Goal: Task Accomplishment & Management: Manage account settings

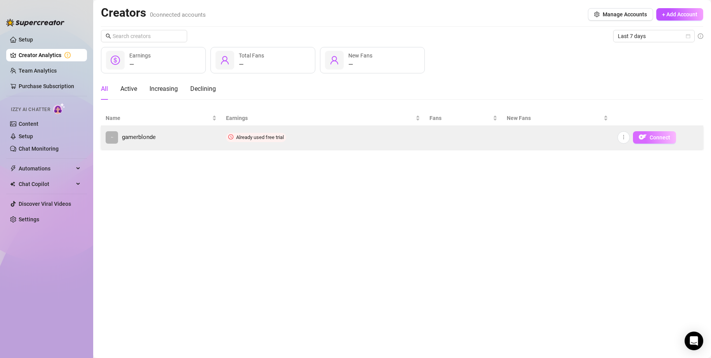
click at [277, 136] on span "Connect" at bounding box center [660, 137] width 21 height 6
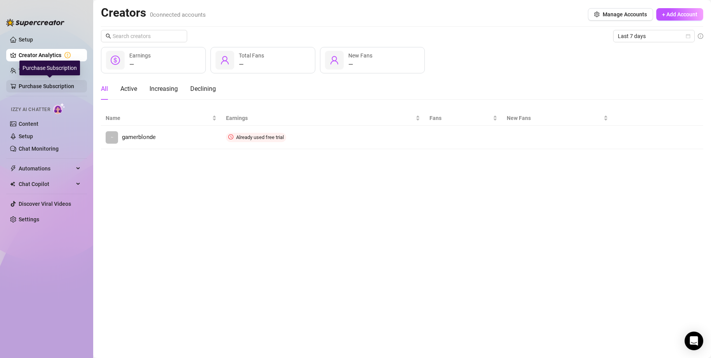
click at [24, 84] on link "Purchase Subscription" at bounding box center [50, 86] width 62 height 12
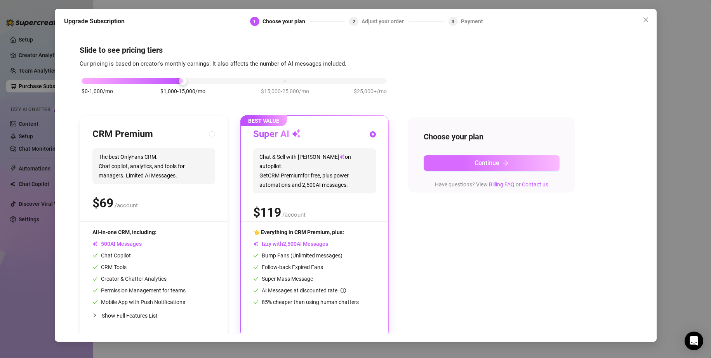
click at [277, 162] on button "Continue" at bounding box center [492, 163] width 136 height 16
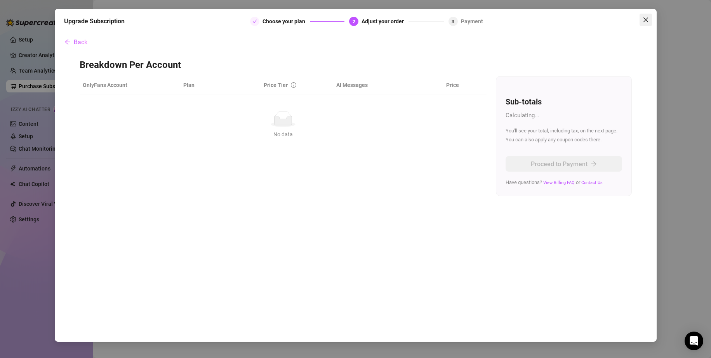
click at [277, 21] on icon "close" at bounding box center [646, 20] width 6 height 6
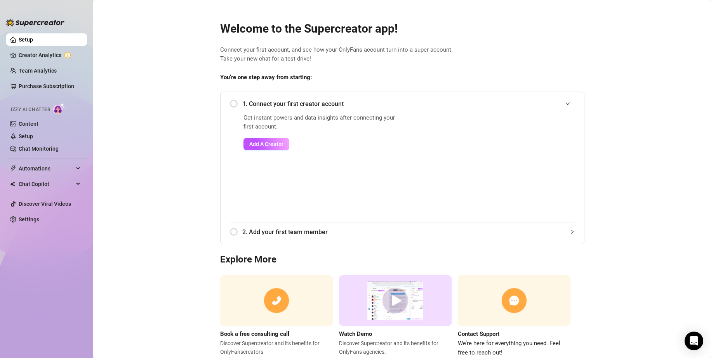
click at [235, 108] on div "1. Connect your first creator account" at bounding box center [402, 103] width 345 height 19
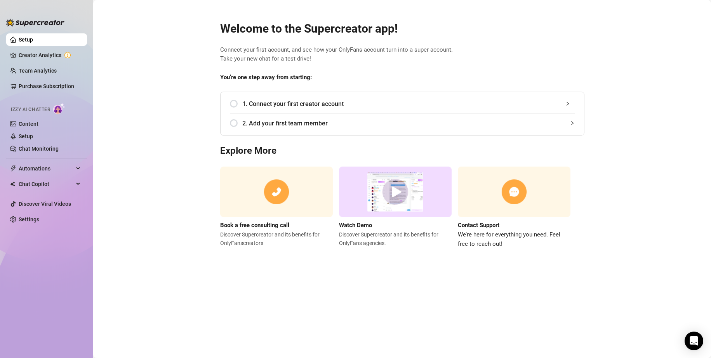
click at [231, 105] on div "1. Connect your first creator account" at bounding box center [402, 103] width 345 height 19
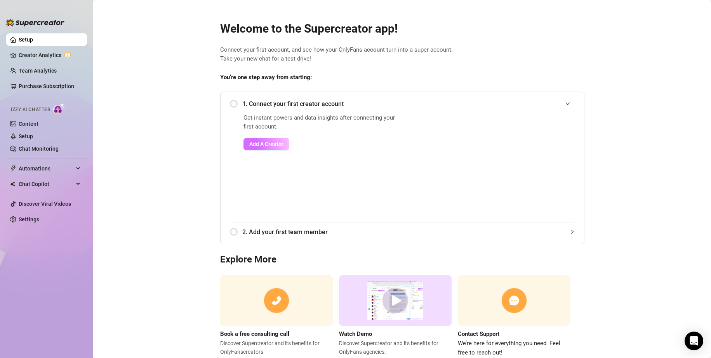
click at [259, 146] on span "Add A Creator" at bounding box center [266, 144] width 34 height 6
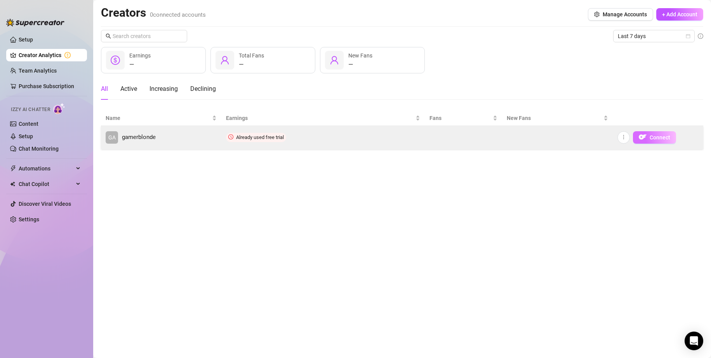
click at [277, 142] on button "Connect" at bounding box center [654, 137] width 43 height 12
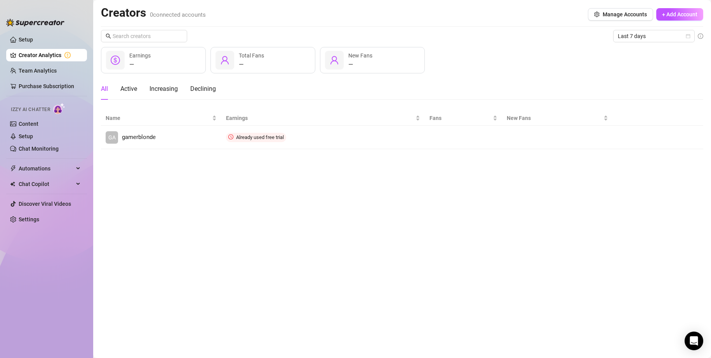
click at [277, 188] on main "Creators 0 connected accounts Manage Accounts + Add Account Last 7 days — Earni…" at bounding box center [402, 179] width 618 height 358
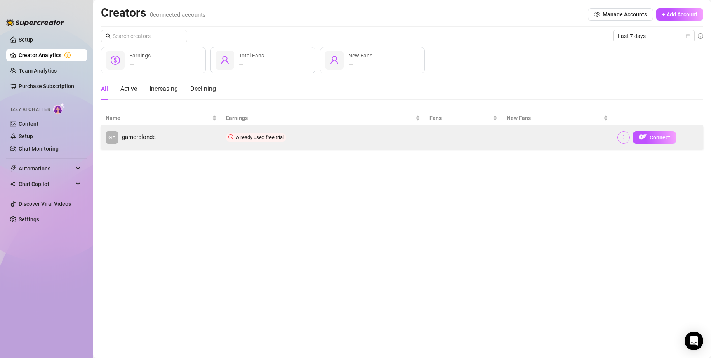
click at [277, 137] on icon "more" at bounding box center [623, 136] width 5 height 5
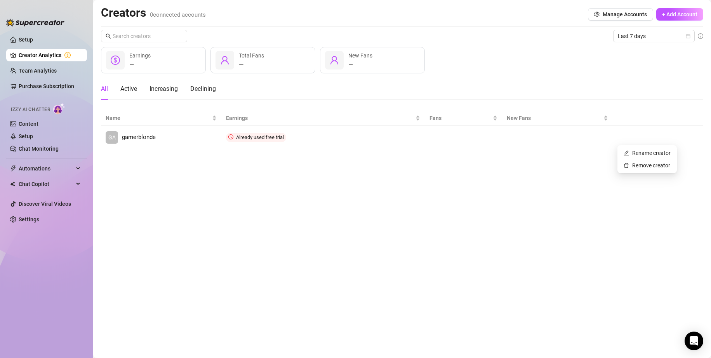
click at [277, 188] on main "Creators 0 connected accounts Manage Accounts + Add Account Last 7 days — Earni…" at bounding box center [402, 179] width 618 height 358
click at [19, 40] on link "Setup" at bounding box center [26, 40] width 14 height 6
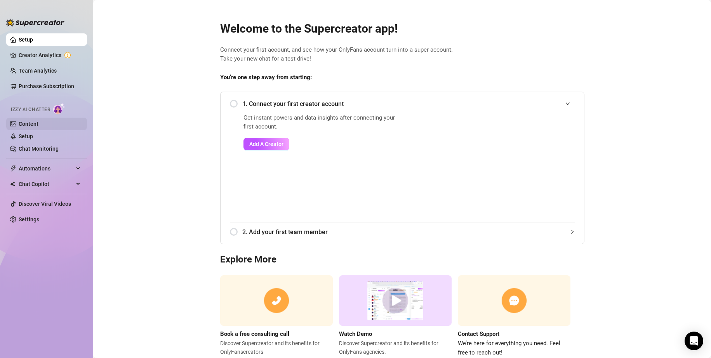
click at [28, 121] on link "Content" at bounding box center [29, 124] width 20 height 6
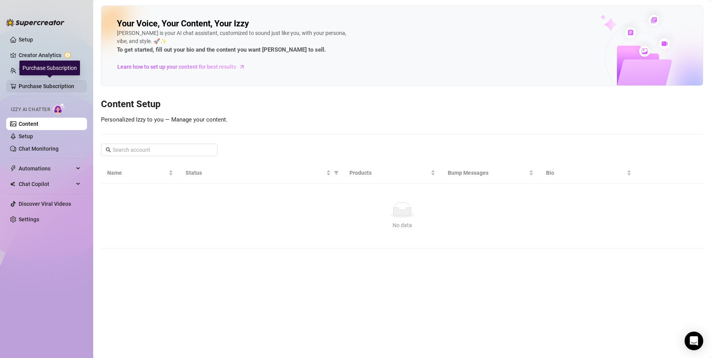
click at [35, 87] on link "Purchase Subscription" at bounding box center [50, 86] width 62 height 12
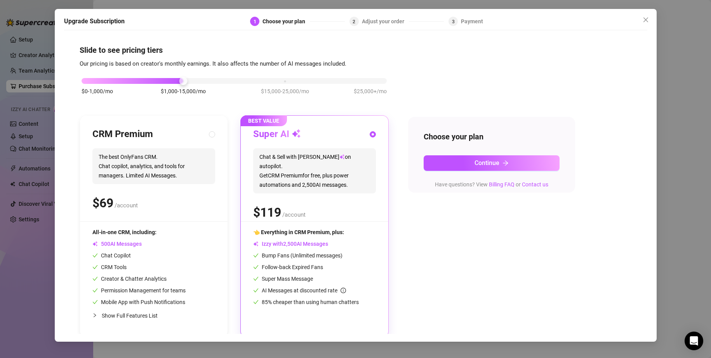
click at [38, 70] on div "Upgrade Subscription 1 Choose your plan 2 Adjust your order 3 Payment Slide to …" at bounding box center [355, 179] width 711 height 358
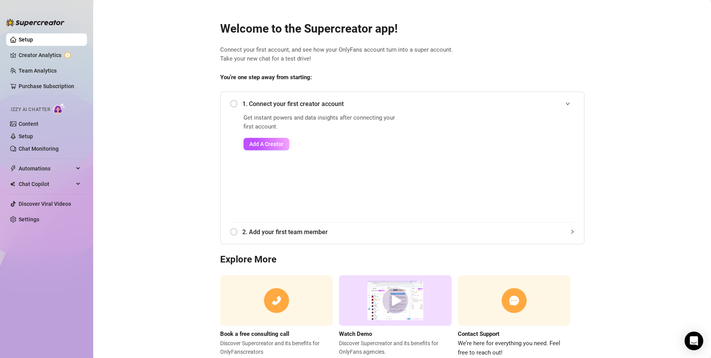
click at [38, 70] on link "Team Analytics" at bounding box center [38, 71] width 38 height 6
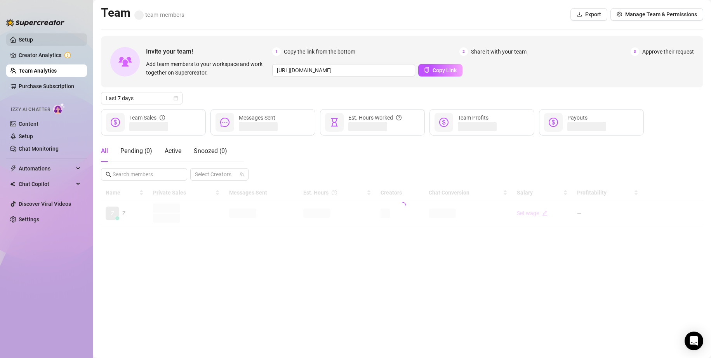
click at [24, 38] on link "Setup" at bounding box center [26, 40] width 14 height 6
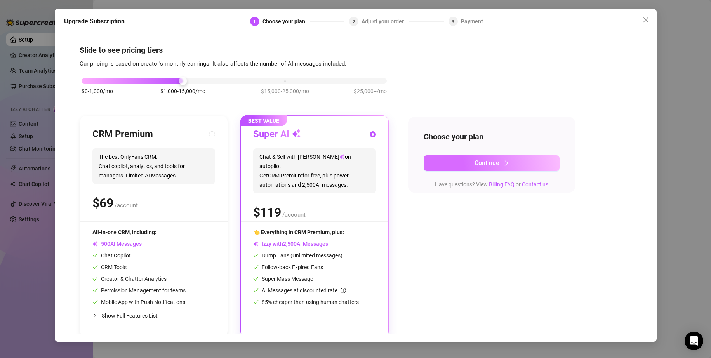
click at [277, 162] on button "Continue" at bounding box center [492, 163] width 136 height 16
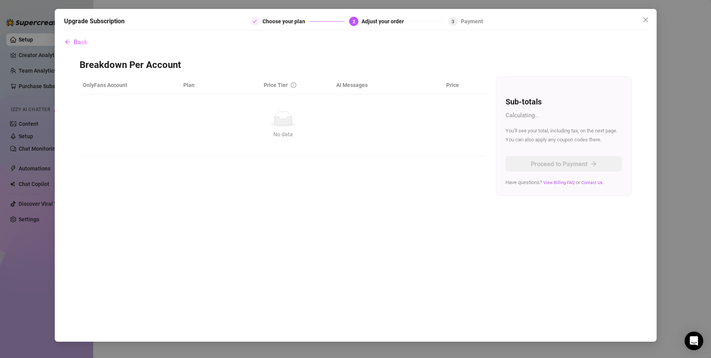
click at [277, 111] on div "Calculating..." at bounding box center [564, 115] width 117 height 9
click at [277, 21] on icon "close" at bounding box center [646, 20] width 6 height 6
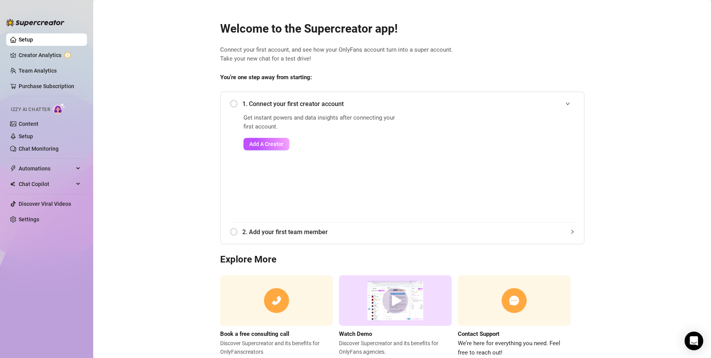
click at [277, 188] on main "Welcome to the Supercreator app! Connect your first account, and see how your O…" at bounding box center [402, 190] width 618 height 381
click at [277, 44] on div "Welcome to the Supercreator app! Connect your first account, and see how your O…" at bounding box center [402, 185] width 377 height 346
click at [21, 57] on link "Creator Analytics" at bounding box center [50, 55] width 62 height 12
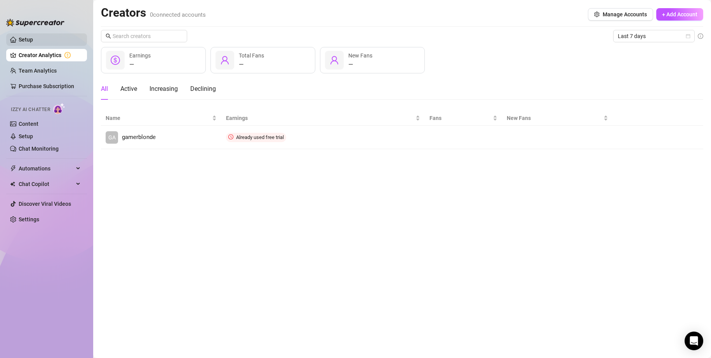
click at [28, 43] on link "Setup" at bounding box center [26, 40] width 14 height 6
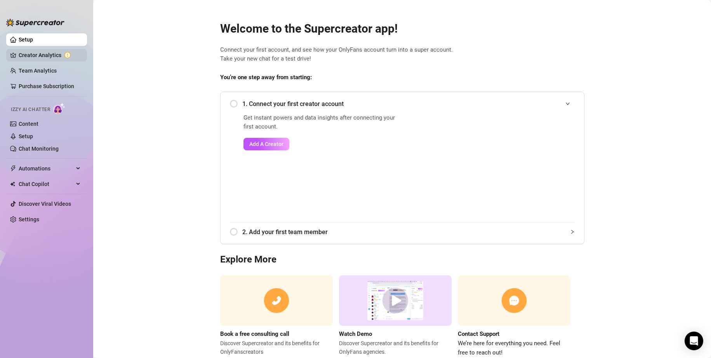
click at [44, 58] on link "Creator Analytics" at bounding box center [50, 55] width 62 height 12
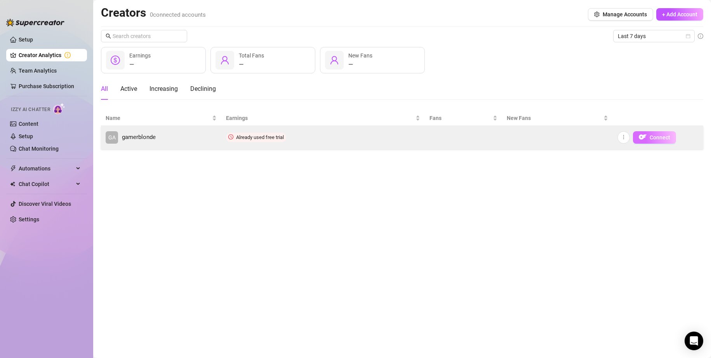
click at [361, 134] on button "Connect" at bounding box center [654, 137] width 43 height 12
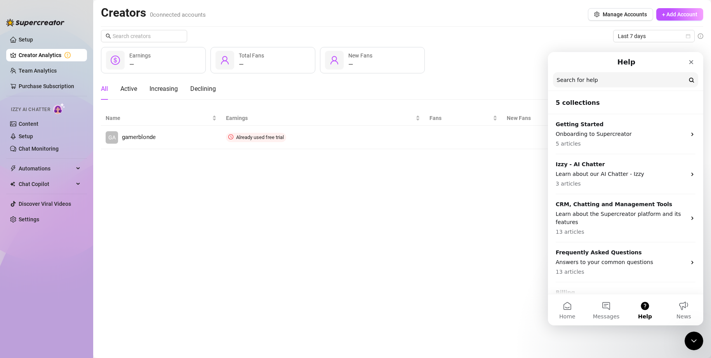
click at [140, 220] on main "Creators 0 connected accounts Manage Accounts + Add Account Last 7 days — Earni…" at bounding box center [402, 179] width 618 height 358
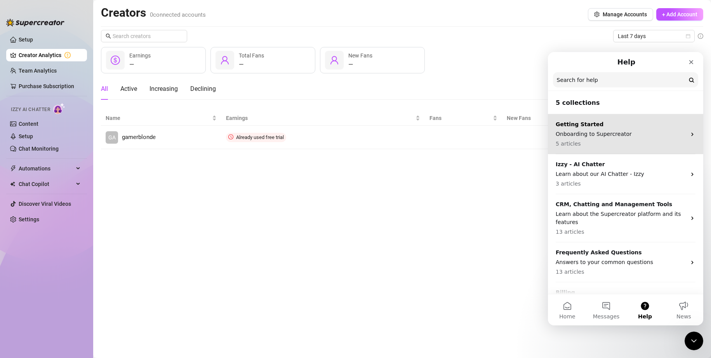
click at [361, 137] on p "Onboarding to Supercreator" at bounding box center [621, 134] width 131 height 8
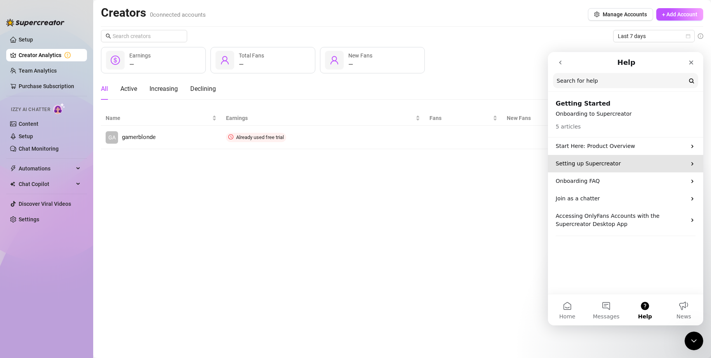
click at [361, 164] on p "Setting up Supercreator" at bounding box center [621, 164] width 131 height 8
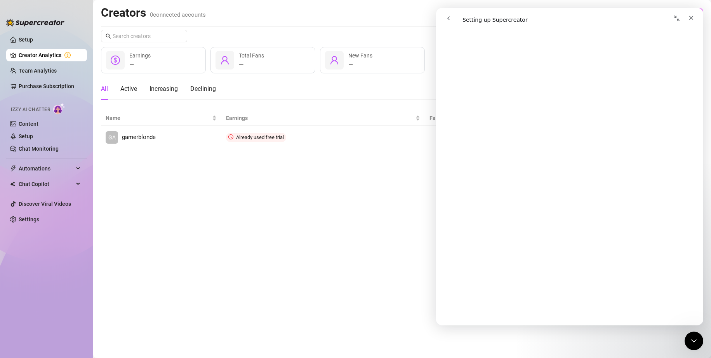
scroll to position [117, 0]
click at [361, 207] on main "Creators 0 connected accounts Manage Accounts + Add Account Last 7 days — Earni…" at bounding box center [402, 179] width 618 height 358
click at [361, 22] on div "Close" at bounding box center [692, 18] width 14 height 14
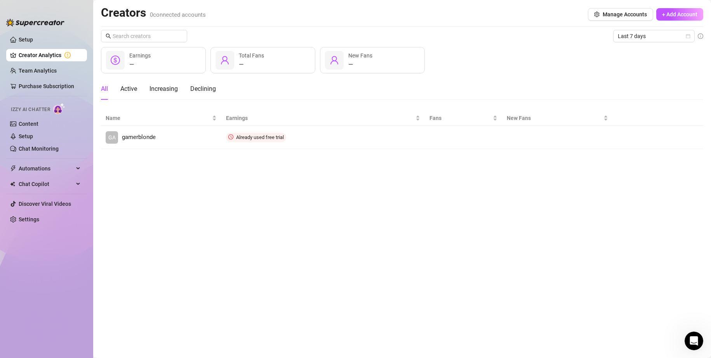
scroll to position [0, 0]
click at [19, 218] on link "Settings" at bounding box center [29, 219] width 21 height 6
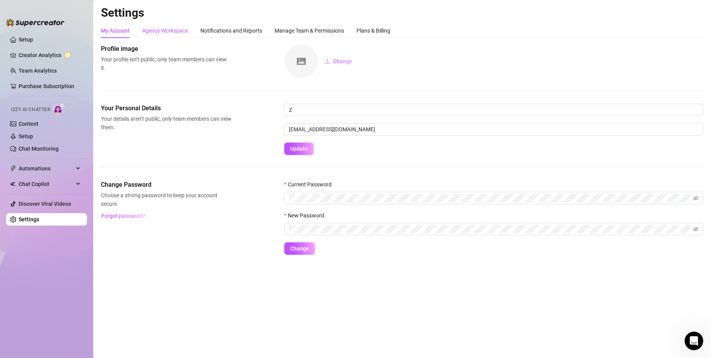
click at [175, 31] on div "Agency Workspace" at bounding box center [165, 30] width 46 height 9
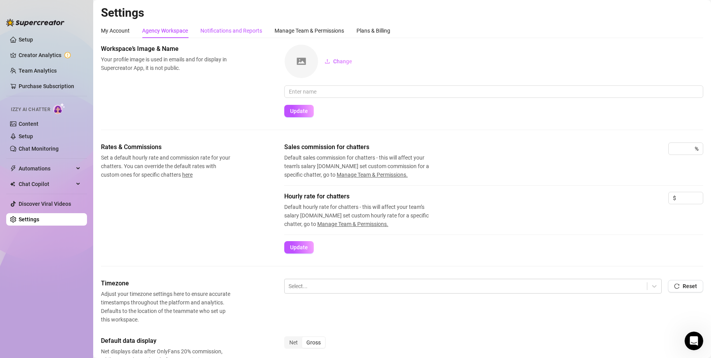
click at [240, 31] on div "Notifications and Reports" at bounding box center [232, 30] width 62 height 9
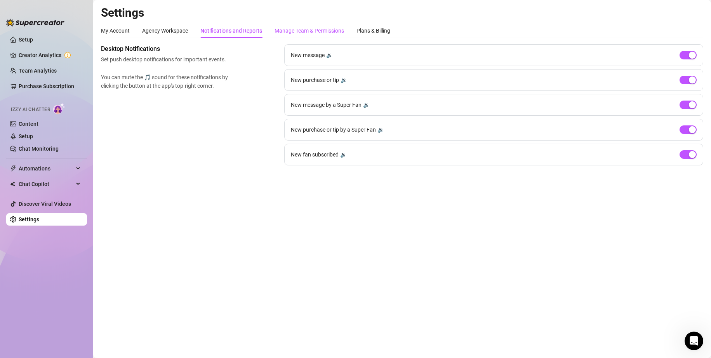
click at [326, 29] on div "Manage Team & Permissions" at bounding box center [310, 30] width 70 height 9
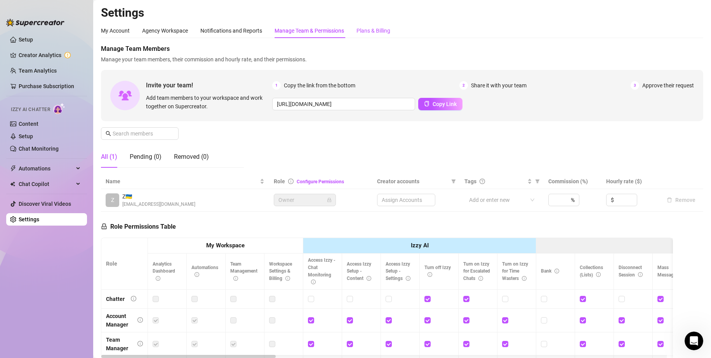
click at [361, 28] on div "Plans & Billing" at bounding box center [374, 30] width 34 height 9
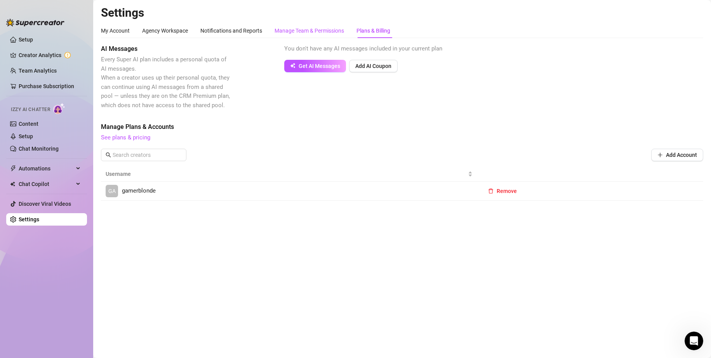
drag, startPoint x: 311, startPoint y: 30, endPoint x: 300, endPoint y: 47, distance: 19.7
click at [311, 30] on div "Manage Team & Permissions" at bounding box center [310, 30] width 70 height 9
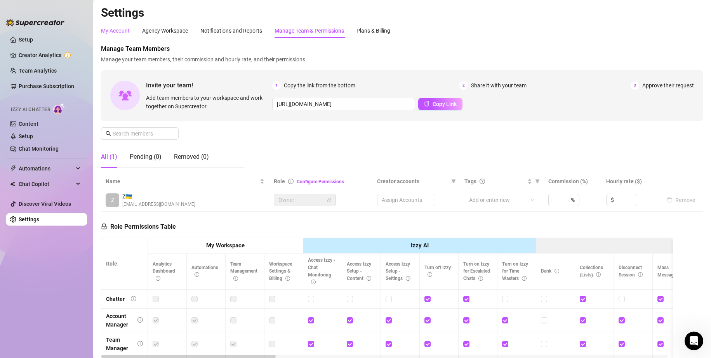
click at [111, 33] on div "My Account" at bounding box center [115, 30] width 29 height 9
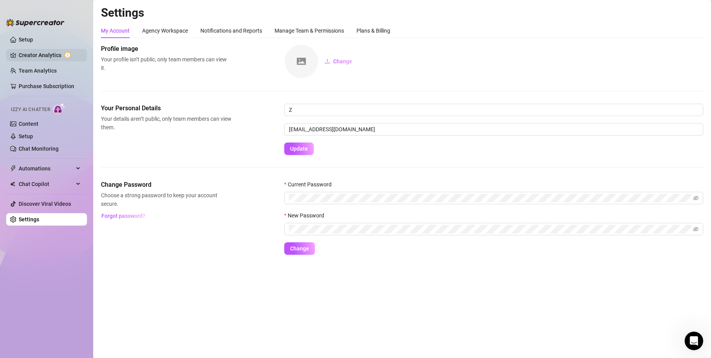
click at [65, 55] on link "Creator Analytics" at bounding box center [50, 55] width 62 height 12
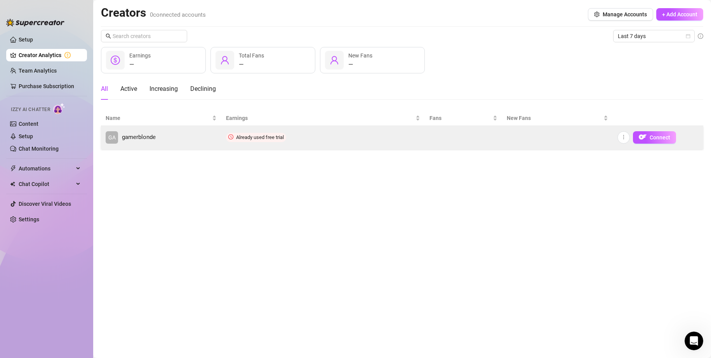
drag, startPoint x: 223, startPoint y: 136, endPoint x: 336, endPoint y: 145, distance: 114.2
click at [336, 145] on td "Already used free trial" at bounding box center [323, 137] width 204 height 23
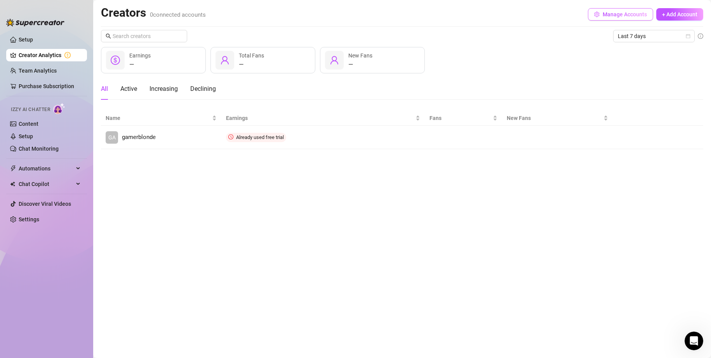
click at [361, 14] on span "Manage Accounts" at bounding box center [625, 14] width 44 height 6
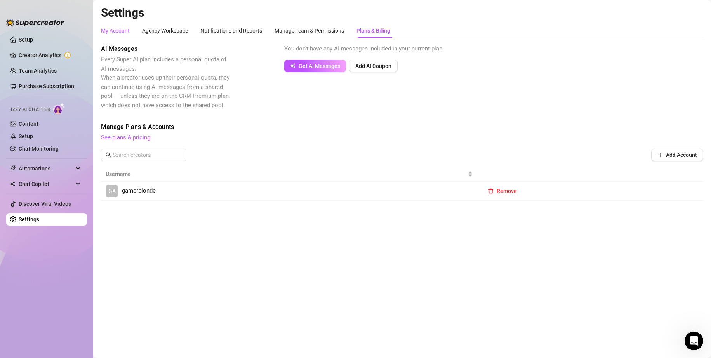
click at [120, 31] on div "My Account" at bounding box center [115, 30] width 29 height 9
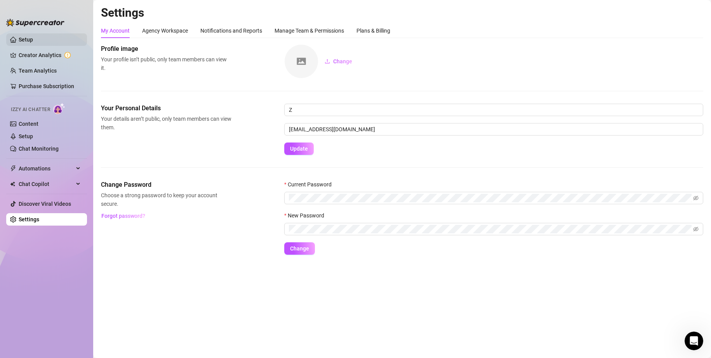
click at [33, 43] on link "Setup" at bounding box center [26, 40] width 14 height 6
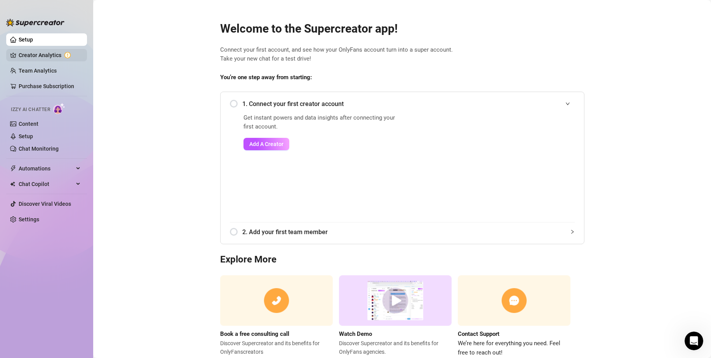
click at [30, 56] on link "Creator Analytics" at bounding box center [50, 55] width 62 height 12
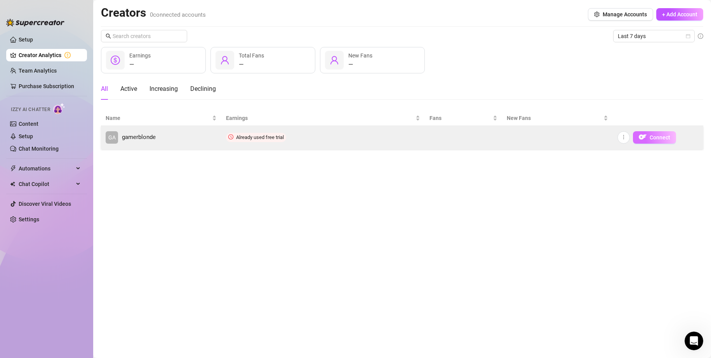
click at [361, 140] on span "Connect" at bounding box center [660, 137] width 21 height 6
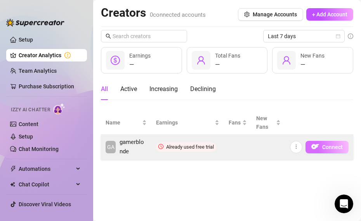
click at [333, 145] on span "Connect" at bounding box center [333, 147] width 21 height 6
click at [320, 146] on button "Connect" at bounding box center [327, 147] width 43 height 12
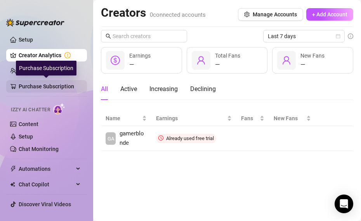
click at [54, 83] on link "Purchase Subscription" at bounding box center [50, 86] width 62 height 12
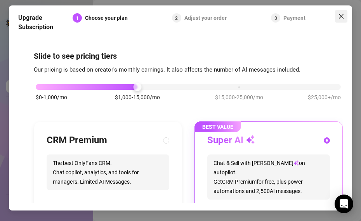
click at [343, 15] on icon "close" at bounding box center [341, 16] width 6 height 6
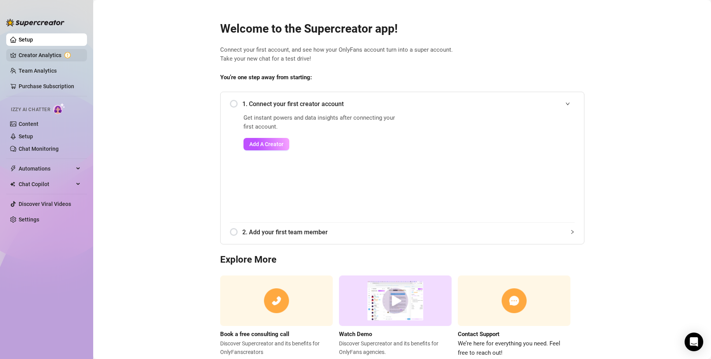
click at [42, 54] on link "Creator Analytics" at bounding box center [50, 55] width 62 height 12
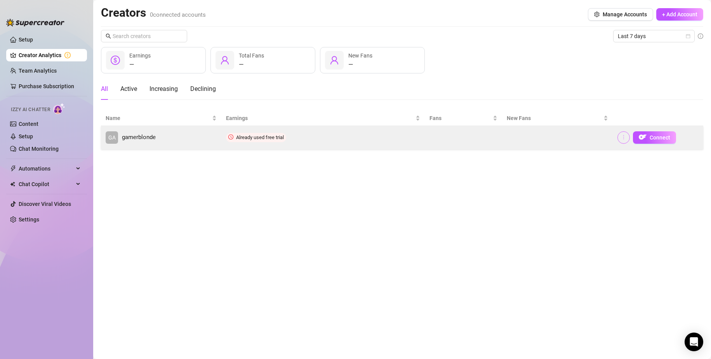
click at [361, 136] on icon "more" at bounding box center [623, 136] width 5 height 5
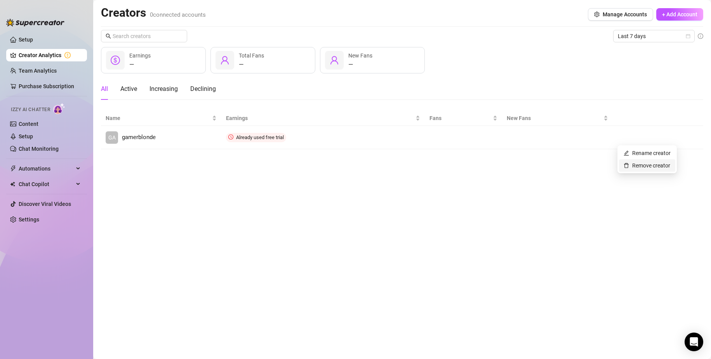
click at [361, 166] on link "Remove creator" at bounding box center [647, 165] width 47 height 6
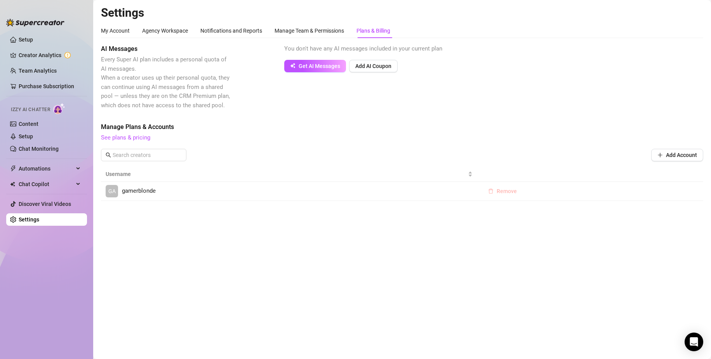
click at [361, 194] on button "Remove" at bounding box center [502, 191] width 41 height 12
click at [361, 171] on div "Are you sure you want to delete this account? Cancel OK" at bounding box center [502, 165] width 127 height 30
click at [361, 171] on span "OK" at bounding box center [554, 171] width 7 height 6
click at [27, 78] on ul "Setup Creator Analytics Team Analytics Purchase Subscription Izzy AI Chatter Co…" at bounding box center [46, 189] width 81 height 319
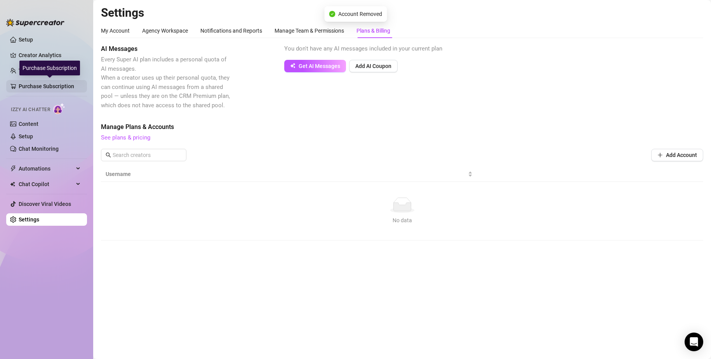
click at [35, 86] on link "Purchase Subscription" at bounding box center [50, 86] width 62 height 12
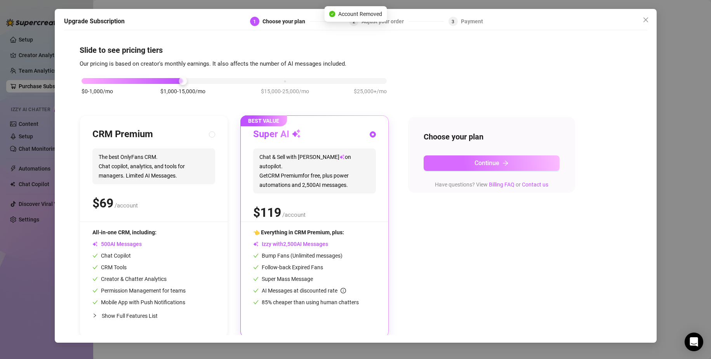
click at [361, 162] on button "Continue" at bounding box center [492, 163] width 136 height 16
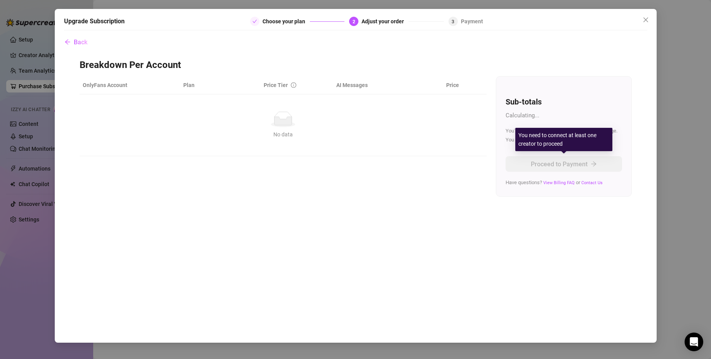
click at [262, 134] on div "No data" at bounding box center [283, 134] width 395 height 9
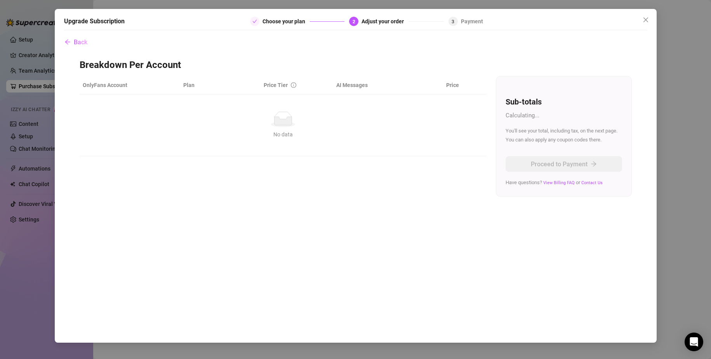
click at [286, 121] on icon at bounding box center [282, 121] width 17 height 8
click at [181, 109] on td "No data No data" at bounding box center [283, 125] width 407 height 62
click at [109, 89] on th "OnlyFans Account" at bounding box center [130, 85] width 101 height 18
click at [109, 84] on th "OnlyFans Account" at bounding box center [130, 85] width 101 height 18
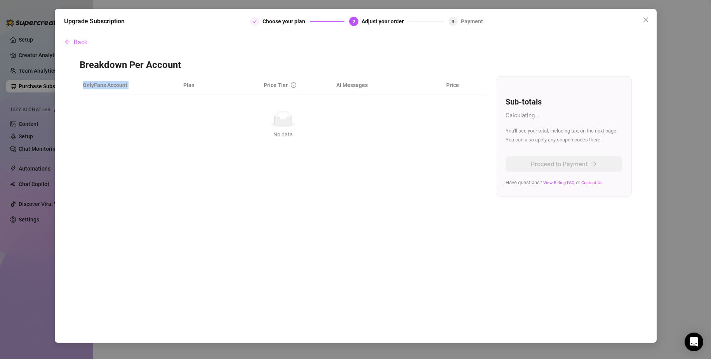
click at [109, 84] on th "OnlyFans Account" at bounding box center [130, 85] width 101 height 18
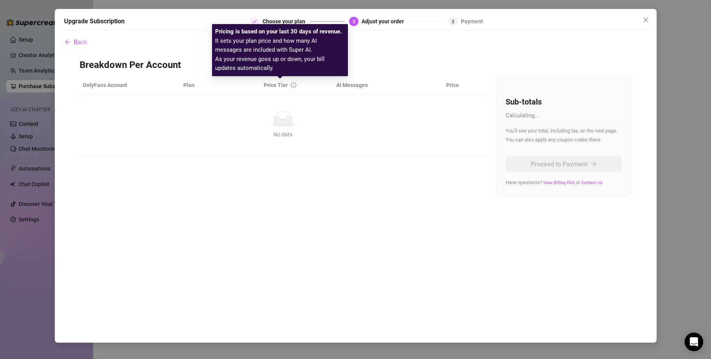
click at [310, 116] on div "No data" at bounding box center [283, 120] width 395 height 16
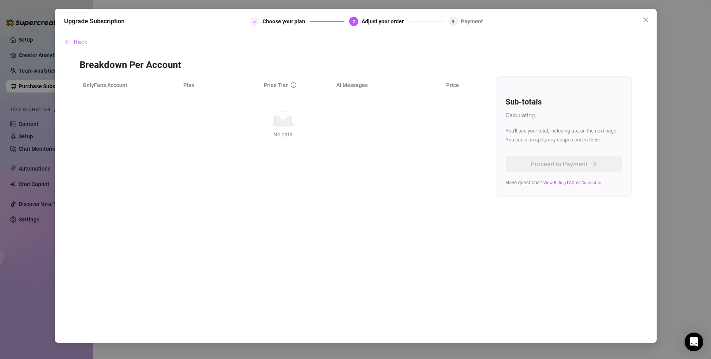
click at [361, 21] on div "Adjust your order" at bounding box center [385, 21] width 47 height 9
click at [76, 39] on span "Back" at bounding box center [81, 41] width 14 height 7
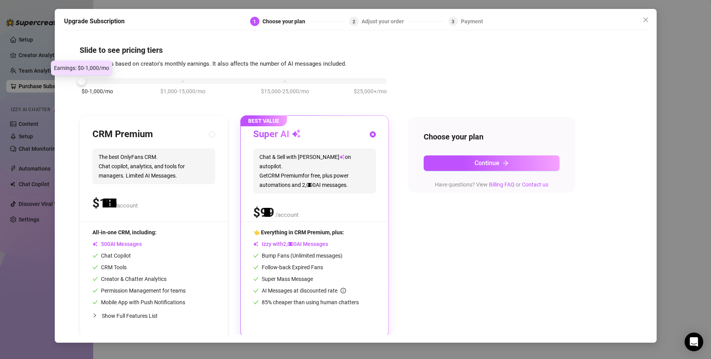
drag, startPoint x: 174, startPoint y: 81, endPoint x: 60, endPoint y: 81, distance: 113.9
click at [48, 79] on div "Upgrade Subscription 1 Choose your plan 2 Adjust your order 3 Payment Slide to …" at bounding box center [355, 179] width 711 height 359
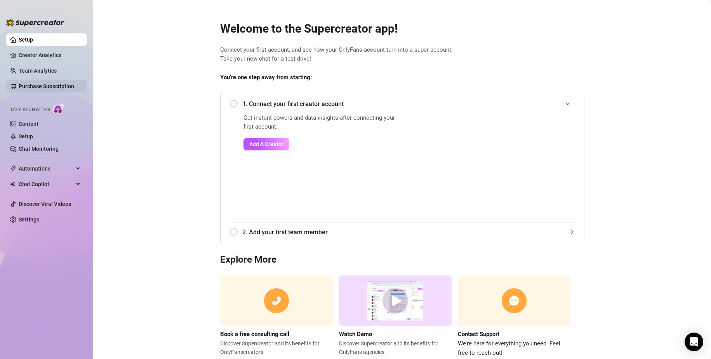
click at [51, 82] on link "Purchase Subscription" at bounding box center [50, 86] width 62 height 12
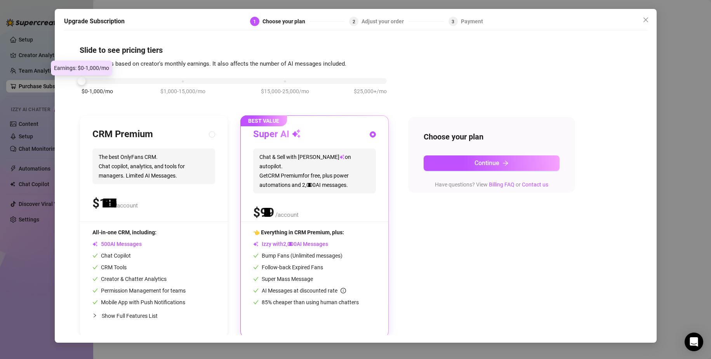
drag, startPoint x: 180, startPoint y: 82, endPoint x: 76, endPoint y: 83, distance: 104.1
click at [77, 83] on div "Slide to see pricing tiers Our pricing is based on creator's monthly earnings. …" at bounding box center [356, 184] width 584 height 301
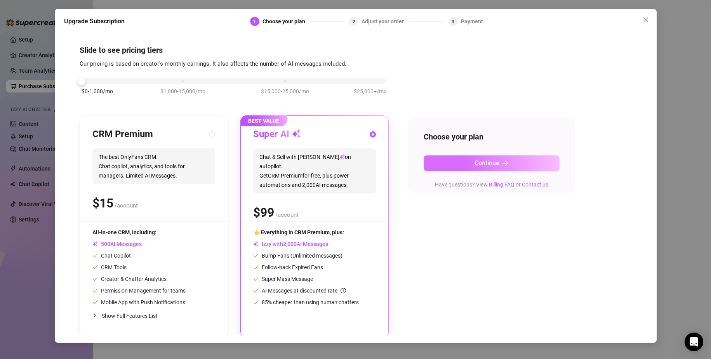
click at [361, 166] on button "Continue" at bounding box center [492, 163] width 136 height 16
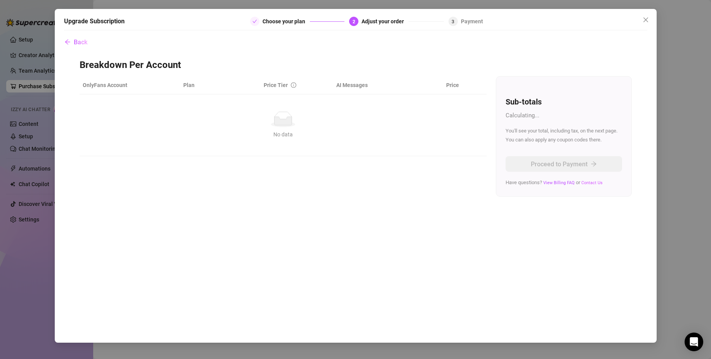
click at [361, 183] on link "Contact Us" at bounding box center [592, 182] width 21 height 5
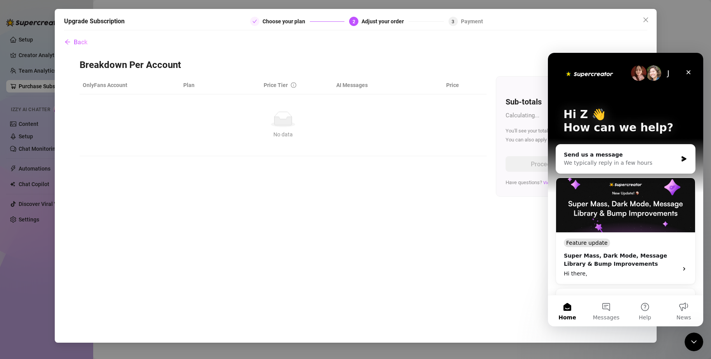
click at [361, 202] on div "Back Breakdown Per Account OnlyFans Account Plan Price Tier AI Messages Price N…" at bounding box center [356, 184] width 584 height 301
click at [361, 154] on div "Send us a message" at bounding box center [621, 155] width 114 height 8
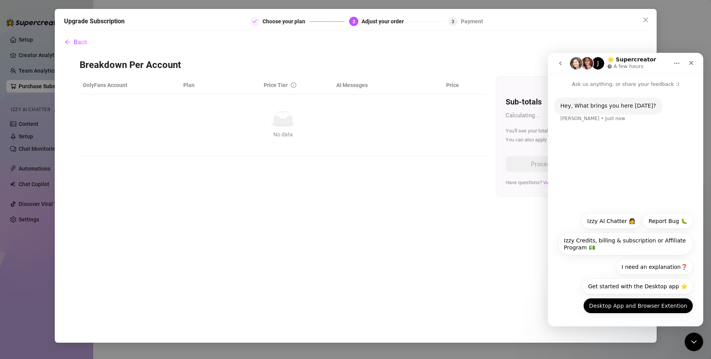
click at [361, 220] on button "Desktop App and Browser Extention" at bounding box center [639, 306] width 110 height 16
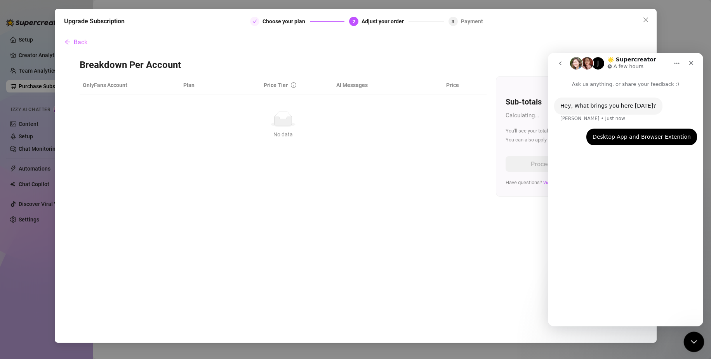
click at [361, 220] on div "Close Intercom Messenger" at bounding box center [693, 340] width 19 height 19
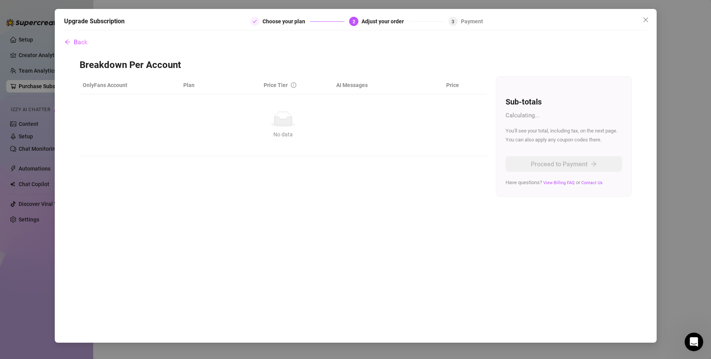
click at [361, 220] on div "Back Breakdown Per Account OnlyFans Account Plan Price Tier AI Messages Price N…" at bounding box center [356, 184] width 584 height 301
click at [73, 39] on button "Back" at bounding box center [76, 42] width 24 height 16
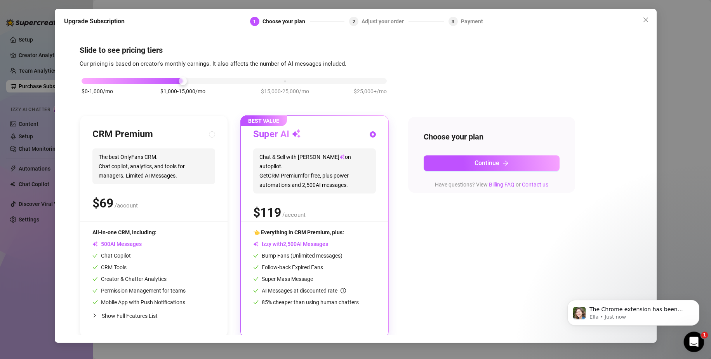
click at [361, 220] on icon "Open Intercom Messenger" at bounding box center [693, 341] width 13 height 13
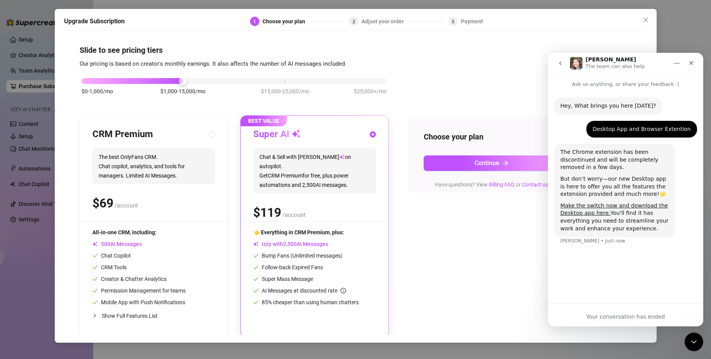
click at [361, 63] on button "go back" at bounding box center [560, 63] width 15 height 15
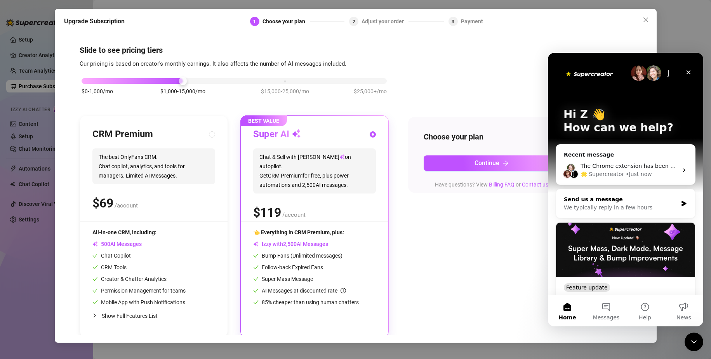
click at [361, 203] on div "Send us a message" at bounding box center [621, 199] width 114 height 8
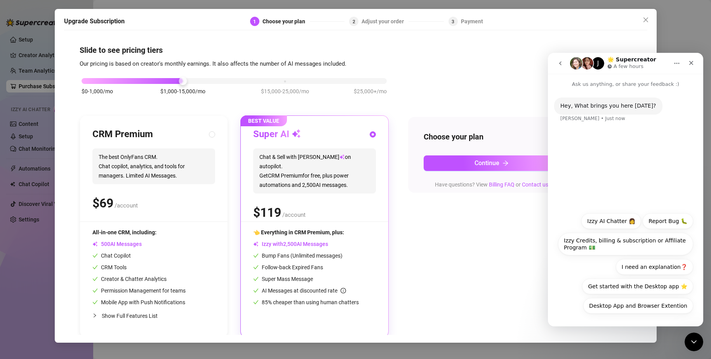
click at [361, 220] on button "I need an explanation❓" at bounding box center [654, 267] width 77 height 16
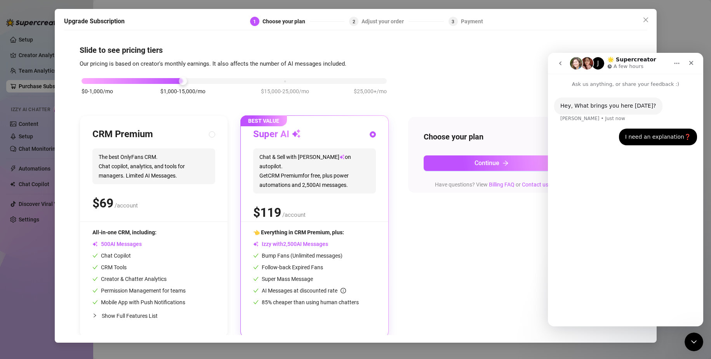
click at [361, 220] on div "$0-1,000/mo $1,000-15,000/mo $15,000-25,000/mo $25,000+/mo CRM Premium The best…" at bounding box center [356, 202] width 553 height 269
click at [361, 164] on button "Continue" at bounding box center [492, 163] width 136 height 16
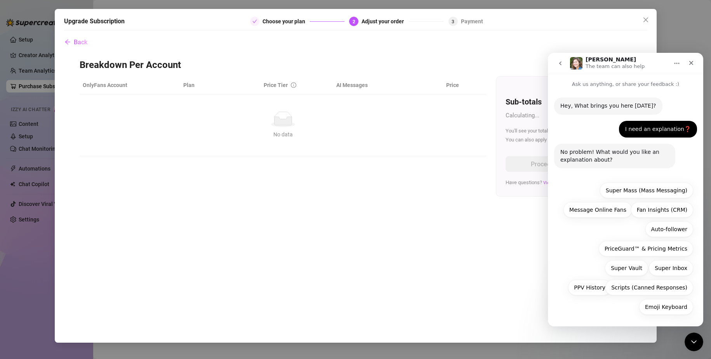
click at [361, 220] on div "Emoji Keyboard Super Mass (Mass Messaging) Message Online Fans Fan Insights (CR…" at bounding box center [625, 251] width 135 height 136
click at [361, 220] on div "Emoji Keyboard Super Mass (Mass Messaging) Message Online Fans Fan Insights (CR…" at bounding box center [625, 249] width 135 height 136
click at [361, 64] on button "Home" at bounding box center [677, 63] width 15 height 15
click at [361, 66] on button "go back" at bounding box center [560, 63] width 15 height 15
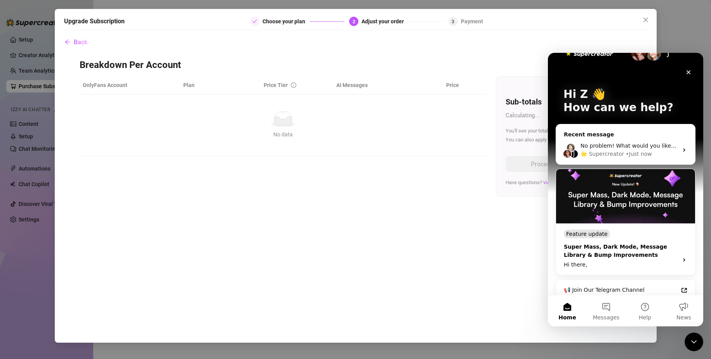
scroll to position [125, 0]
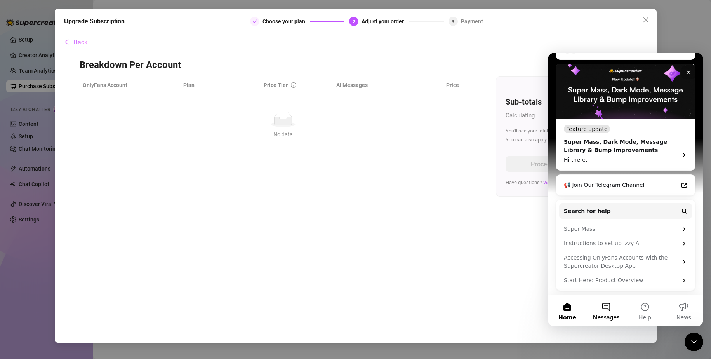
click at [361, 220] on button "Messages" at bounding box center [606, 310] width 39 height 31
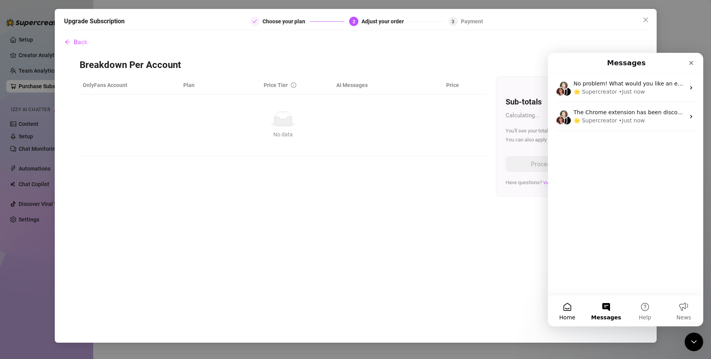
click at [361, 220] on button "Home" at bounding box center [567, 310] width 39 height 31
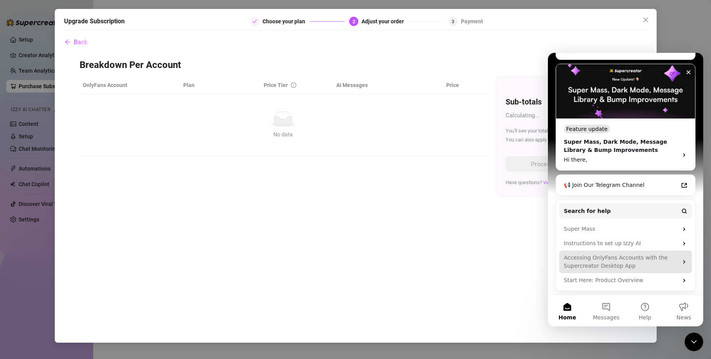
click at [361, 220] on div "Accessing OnlyFans Accounts with the Supercreator Desktop App" at bounding box center [621, 262] width 114 height 16
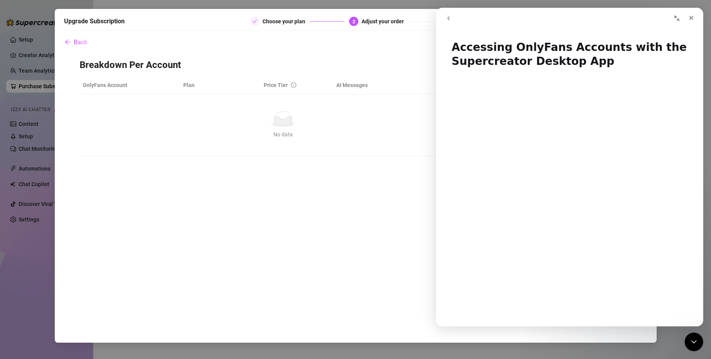
scroll to position [117, 0]
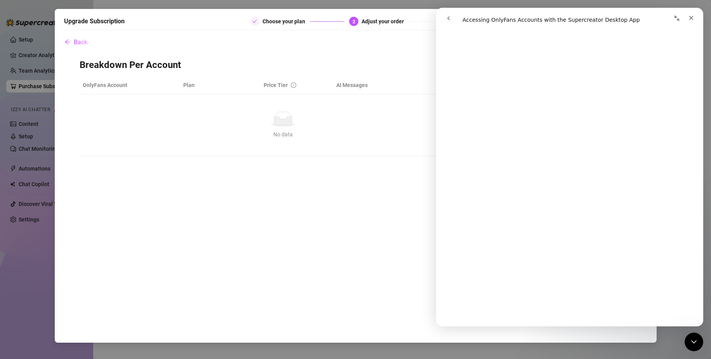
click at [321, 182] on div "OnlyFans Account Plan Price Tier AI Messages Price No data No data Sub-totals C…" at bounding box center [356, 136] width 553 height 120
click at [361, 19] on icon "Close" at bounding box center [692, 18] width 6 height 6
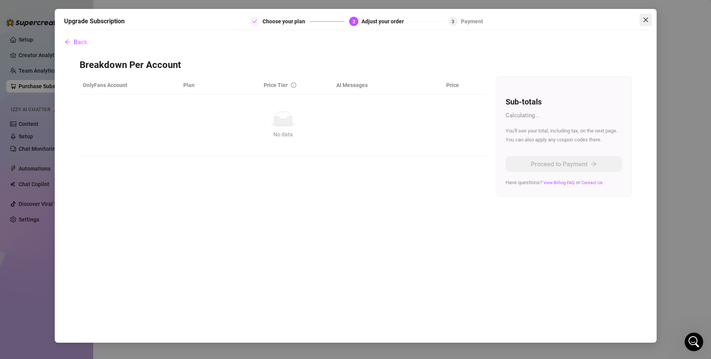
click at [361, 18] on icon "close" at bounding box center [646, 20] width 6 height 6
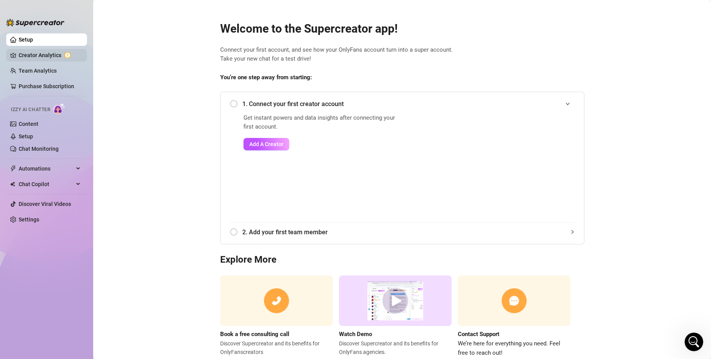
click at [42, 55] on link "Creator Analytics" at bounding box center [50, 55] width 62 height 12
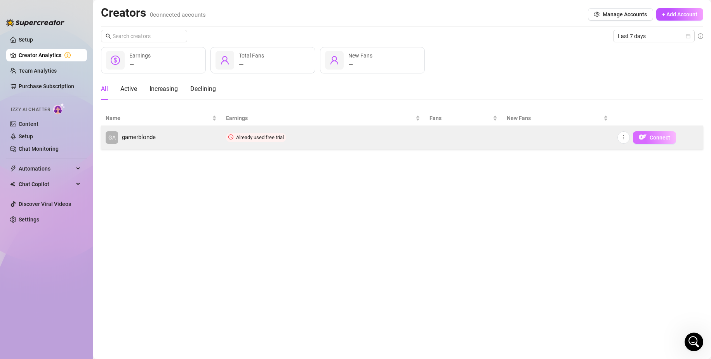
click at [361, 136] on button "Connect" at bounding box center [654, 137] width 43 height 12
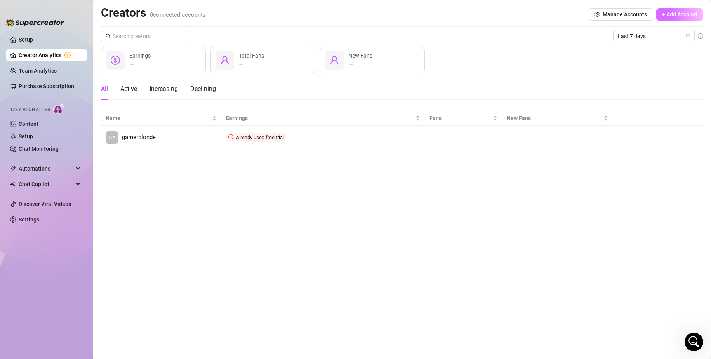
click at [361, 18] on button "+ Add Account" at bounding box center [680, 14] width 47 height 12
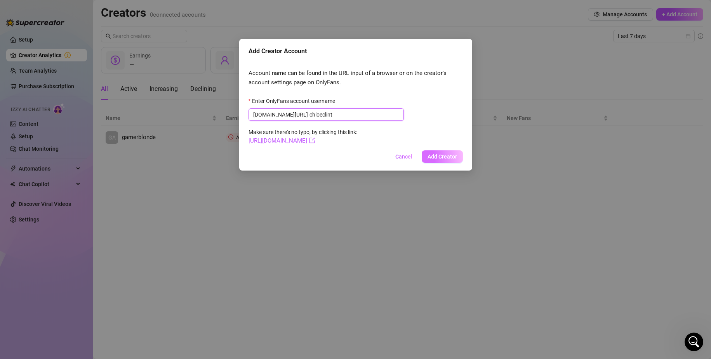
type input "chloeclint"
click at [361, 153] on span "Add Creator" at bounding box center [443, 156] width 30 height 6
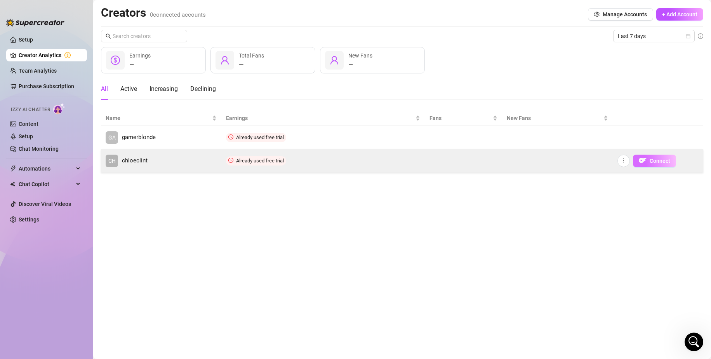
click at [361, 160] on button "Connect" at bounding box center [654, 161] width 43 height 12
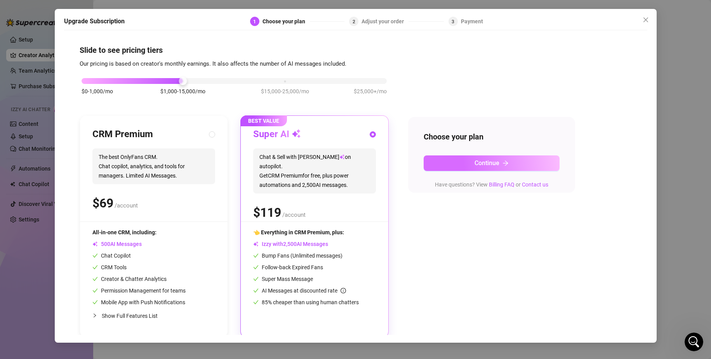
click at [361, 158] on button "Continue" at bounding box center [492, 163] width 136 height 16
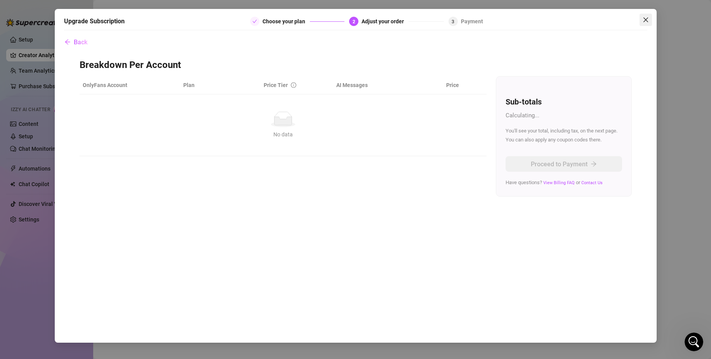
click at [361, 17] on icon "close" at bounding box center [646, 20] width 6 height 6
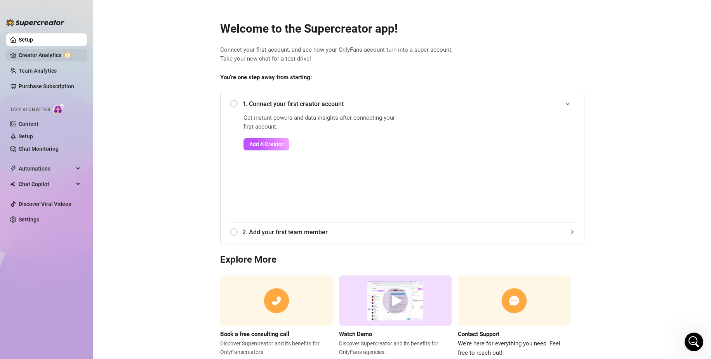
click at [42, 51] on link "Creator Analytics" at bounding box center [50, 55] width 62 height 12
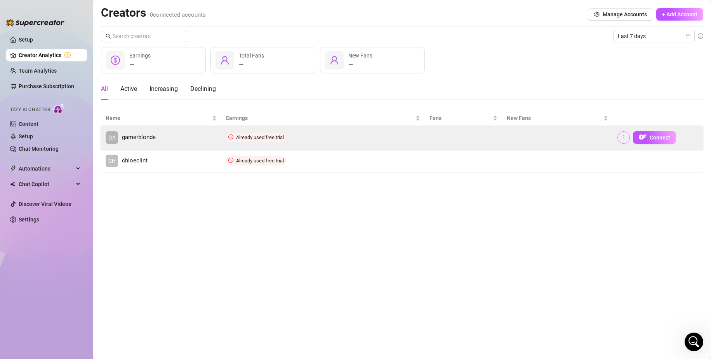
click at [361, 134] on icon "more" at bounding box center [623, 136] width 5 height 5
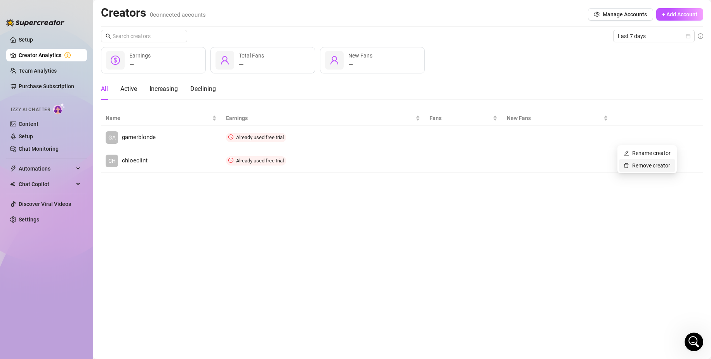
click at [361, 162] on link "Remove creator" at bounding box center [647, 165] width 47 height 6
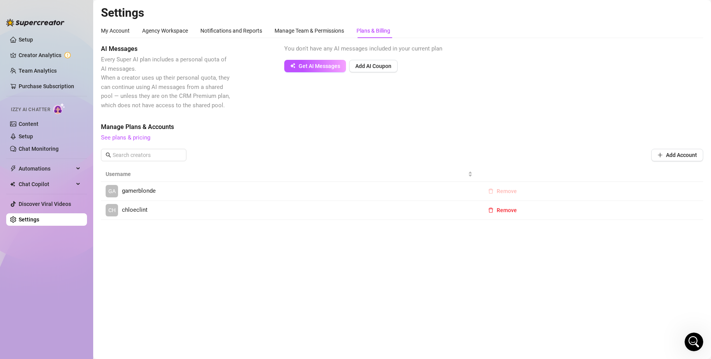
click at [361, 193] on span "Remove" at bounding box center [507, 191] width 20 height 6
click at [361, 171] on span "OK" at bounding box center [554, 171] width 7 height 6
click at [361, 190] on span "Remove" at bounding box center [507, 191] width 20 height 6
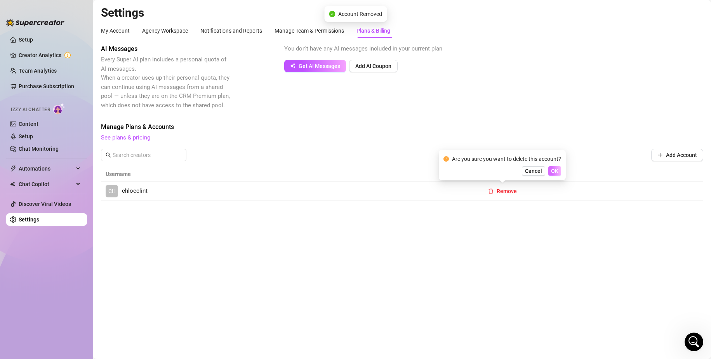
click at [361, 174] on span "OK" at bounding box center [554, 171] width 7 height 6
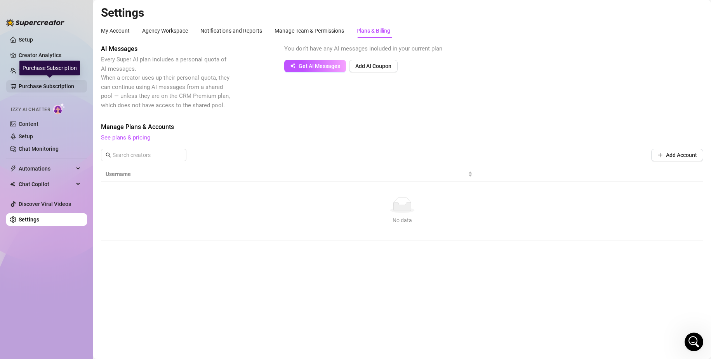
click at [31, 85] on link "Purchase Subscription" at bounding box center [50, 86] width 62 height 12
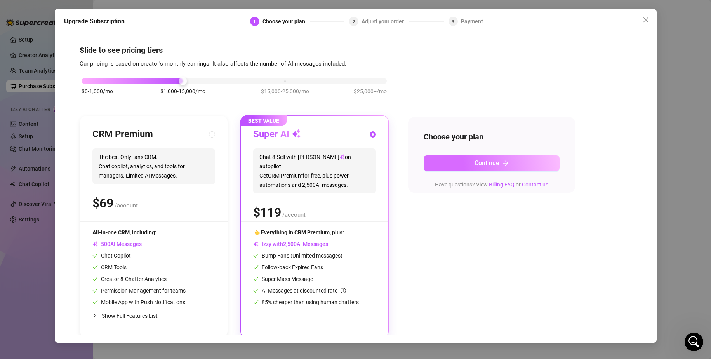
click at [361, 163] on button "Continue" at bounding box center [492, 163] width 136 height 16
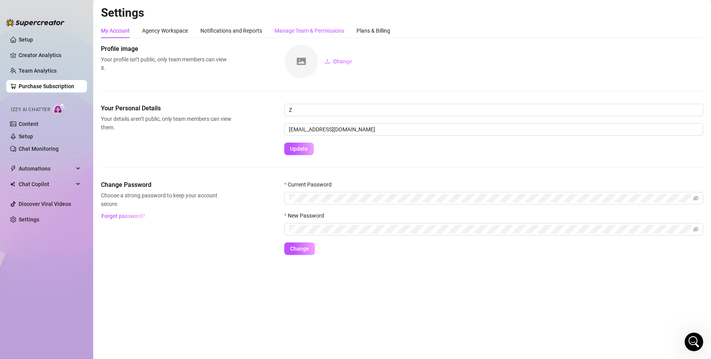
click at [321, 31] on div "Manage Team & Permissions" at bounding box center [310, 30] width 70 height 9
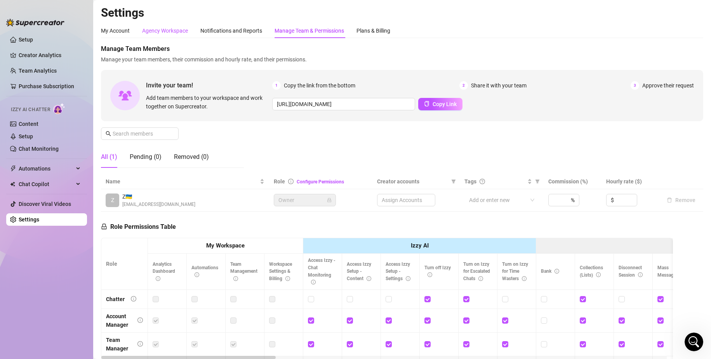
click at [165, 33] on div "Agency Workspace" at bounding box center [165, 30] width 46 height 9
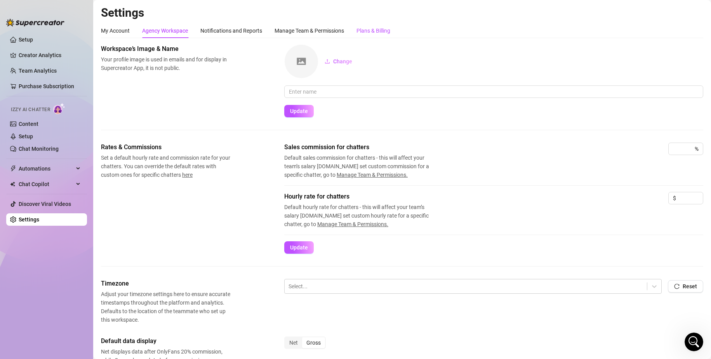
click at [361, 30] on div "Plans & Billing" at bounding box center [374, 30] width 34 height 9
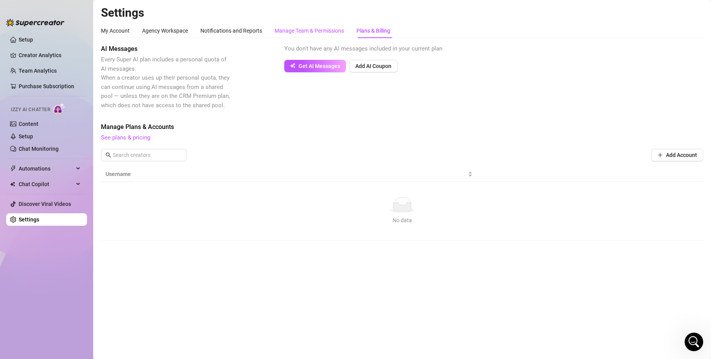
click at [307, 31] on div "Manage Team & Permissions" at bounding box center [310, 30] width 70 height 9
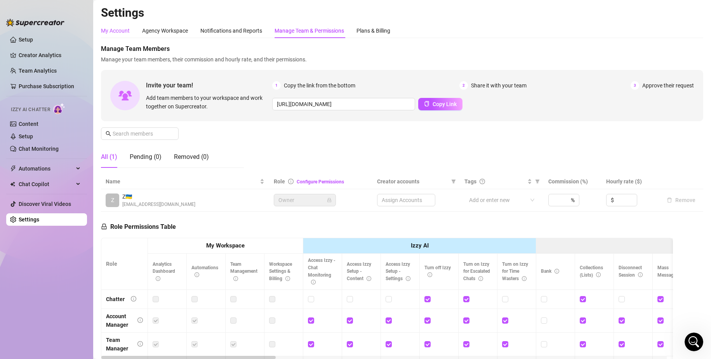
click at [116, 34] on div "My Account" at bounding box center [115, 30] width 29 height 9
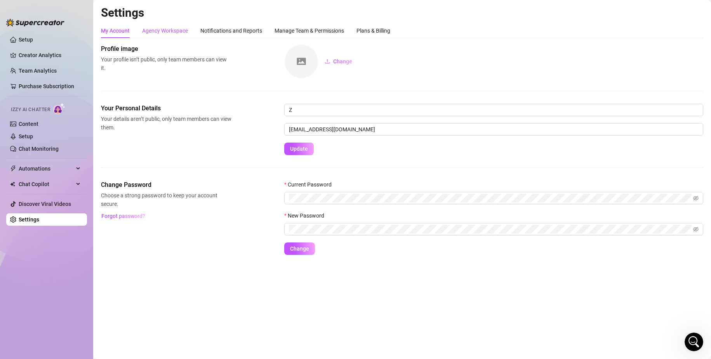
click at [162, 30] on div "Agency Workspace" at bounding box center [165, 30] width 46 height 9
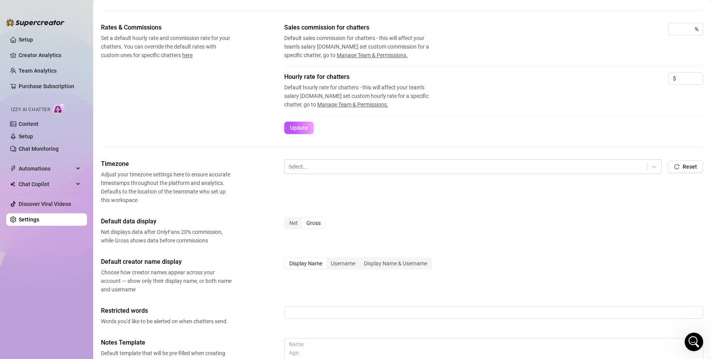
scroll to position [109, 0]
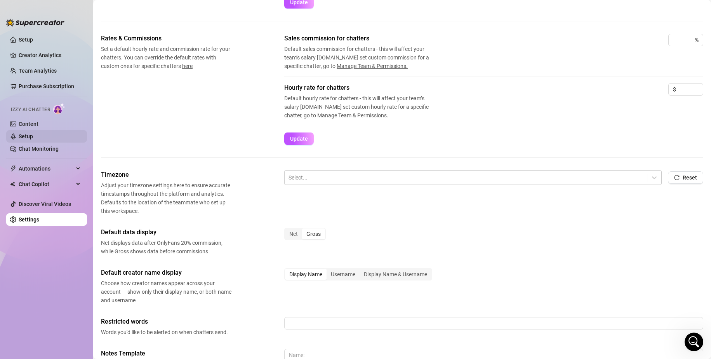
click at [28, 133] on link "Setup" at bounding box center [26, 136] width 14 height 6
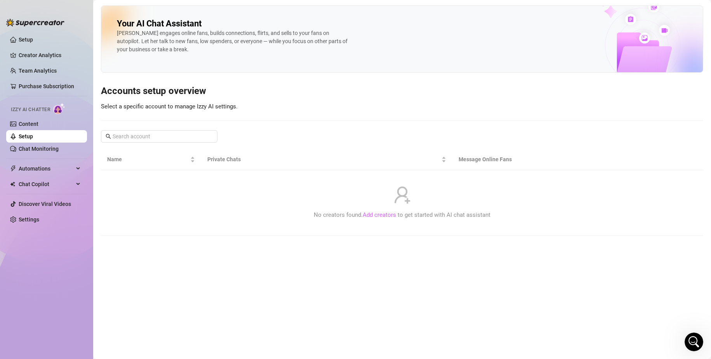
click at [361, 212] on link "Add creators" at bounding box center [379, 214] width 33 height 7
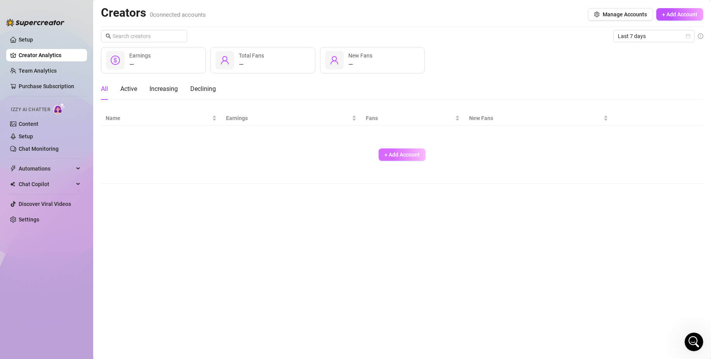
click at [361, 153] on span "+ Add Account" at bounding box center [402, 155] width 35 height 6
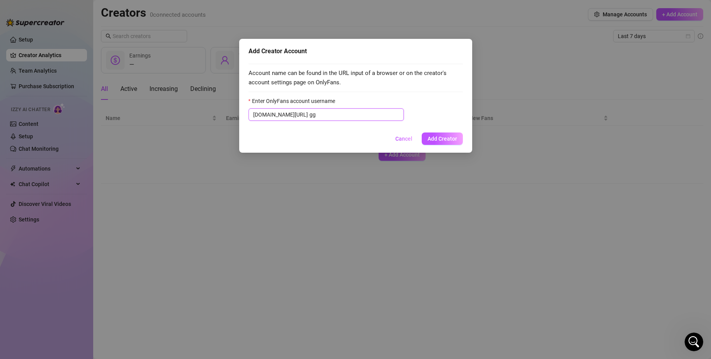
drag, startPoint x: 324, startPoint y: 112, endPoint x: 262, endPoint y: 115, distance: 63.0
click at [262, 115] on span "onlyfans.com/ gg" at bounding box center [326, 114] width 155 height 12
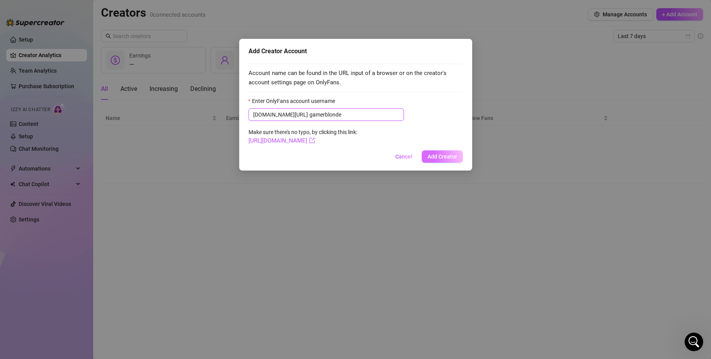
type input "gamerblonde"
click at [361, 156] on span "Add Creator" at bounding box center [443, 156] width 30 height 6
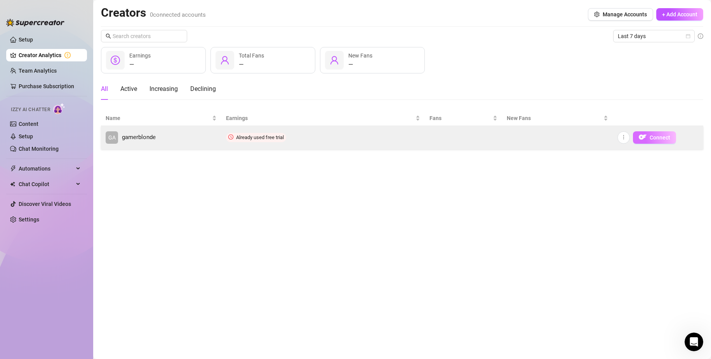
click at [361, 136] on span "Connect" at bounding box center [660, 137] width 21 height 6
click at [361, 140] on span "button" at bounding box center [623, 137] width 5 height 6
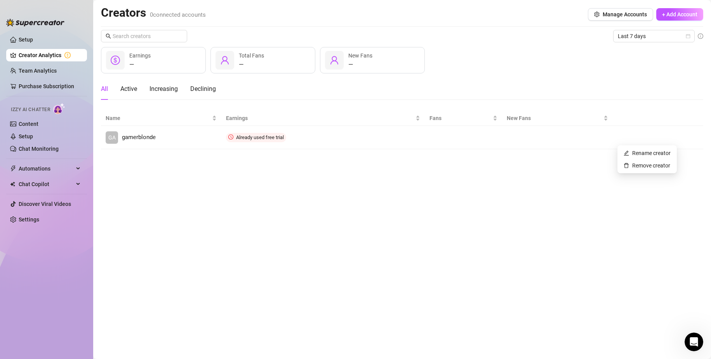
click at [361, 167] on main "Creators 0 connected accounts Manage Accounts + Add Account Last 7 days — Earni…" at bounding box center [402, 179] width 618 height 359
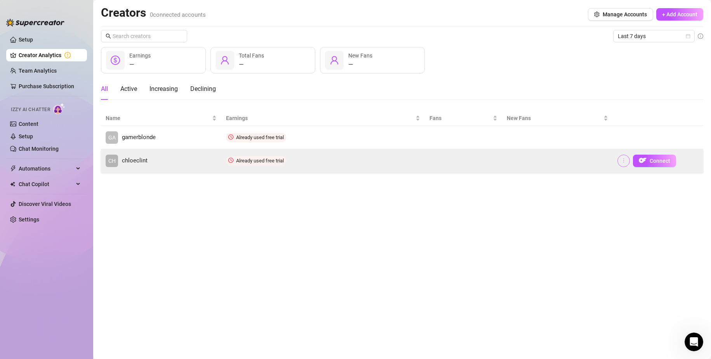
click at [361, 164] on button "button" at bounding box center [624, 161] width 12 height 12
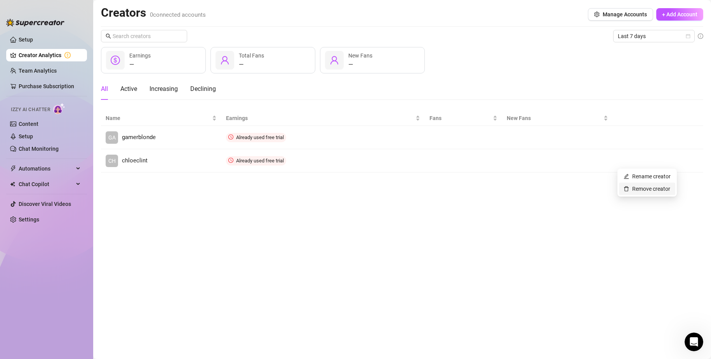
click at [361, 188] on link "Remove creator" at bounding box center [647, 189] width 47 height 6
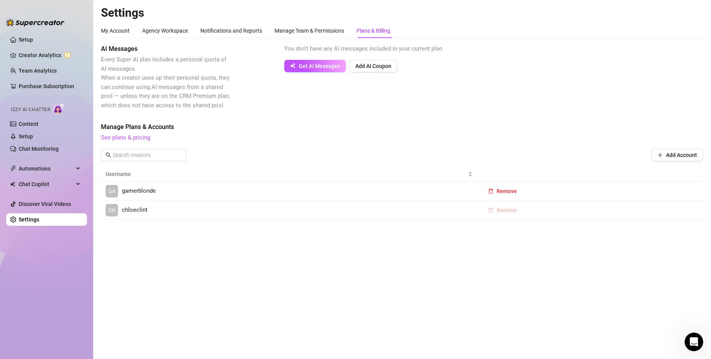
click at [361, 210] on span "Remove" at bounding box center [507, 210] width 20 height 6
click at [361, 186] on button "OK" at bounding box center [555, 189] width 13 height 9
click at [28, 58] on link "Creator Analytics" at bounding box center [50, 55] width 62 height 12
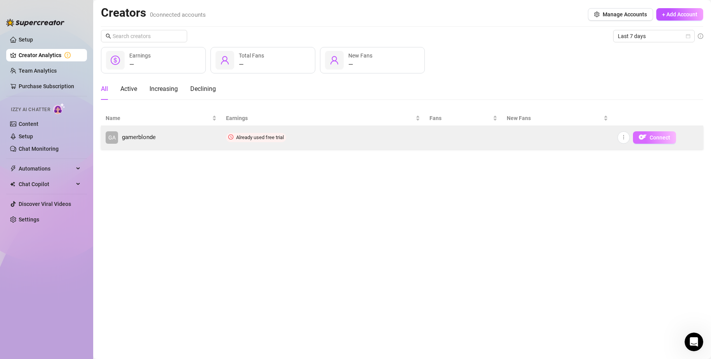
click at [361, 137] on span "Connect" at bounding box center [660, 137] width 21 height 6
click at [361, 136] on span "Connect" at bounding box center [660, 137] width 21 height 6
